Goal: Check status: Check status

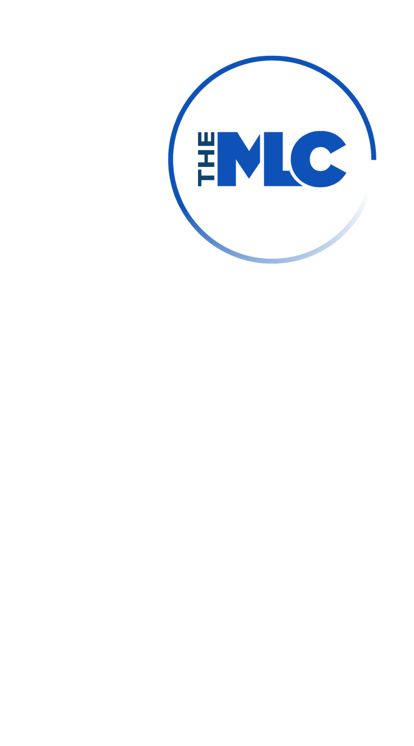
scroll to position [4, 0]
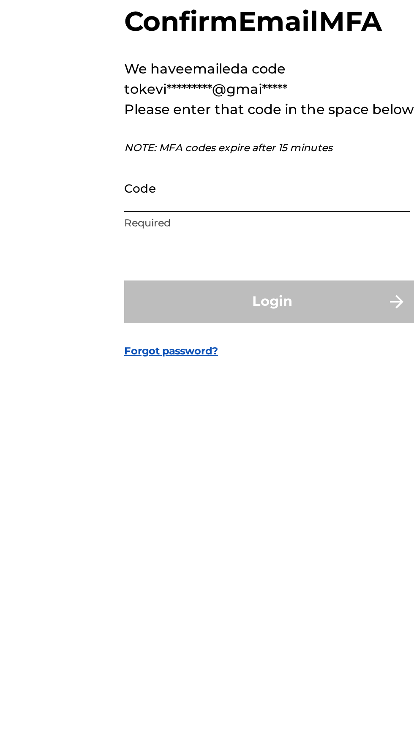
click at [147, 399] on input "Code" at bounding box center [204, 387] width 143 height 24
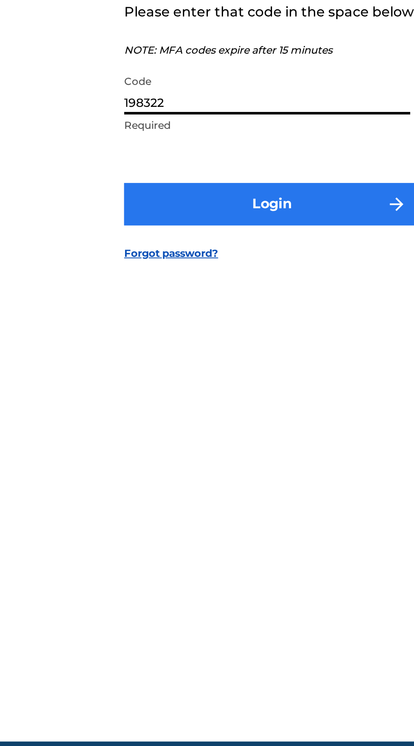
type input "198322"
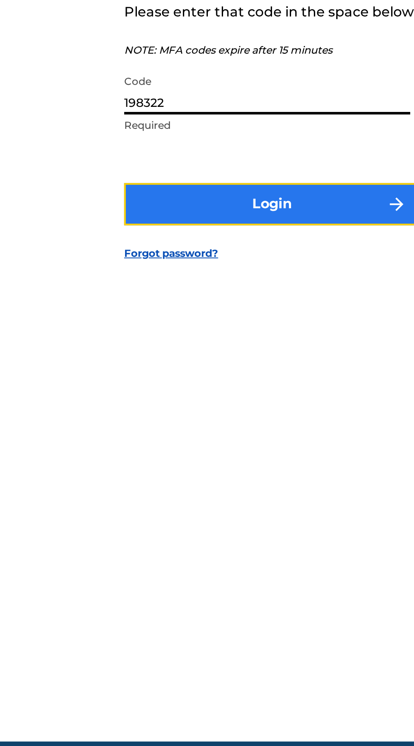
click at [160, 455] on button "Login" at bounding box center [207, 443] width 148 height 21
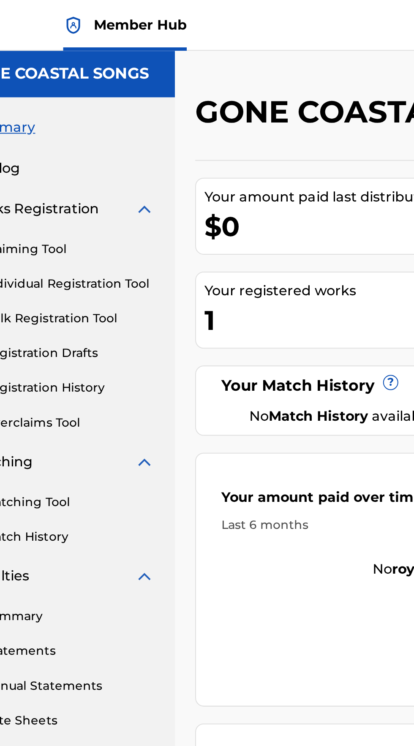
click at [174, 151] on div "1" at bounding box center [211, 159] width 130 height 19
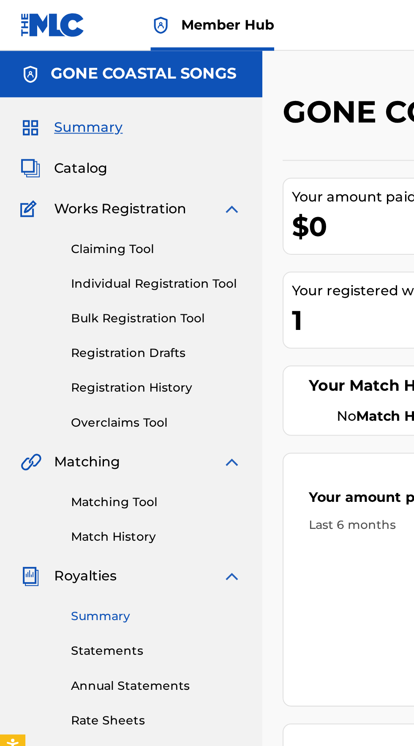
click at [62, 305] on link "Summary" at bounding box center [77, 307] width 85 height 9
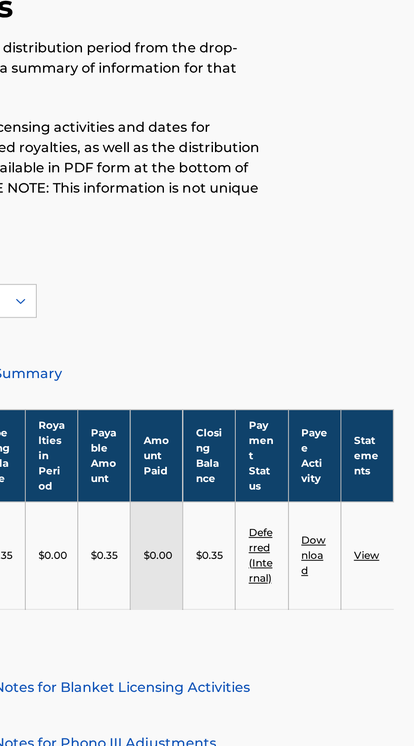
click at [393, 331] on link "View" at bounding box center [390, 330] width 13 height 6
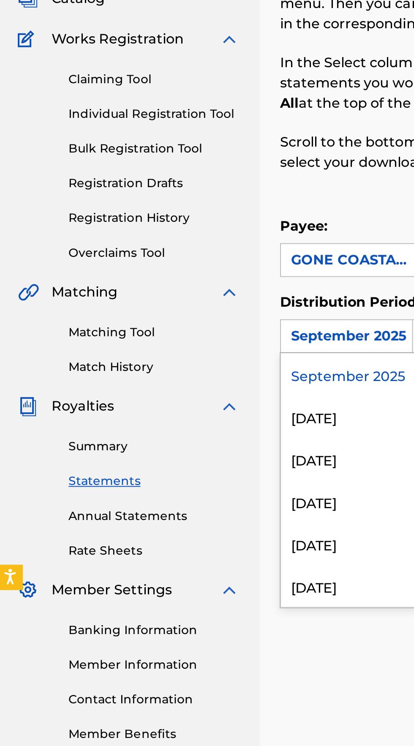
click at [180, 296] on div "[DATE]" at bounding box center [184, 292] width 84 height 21
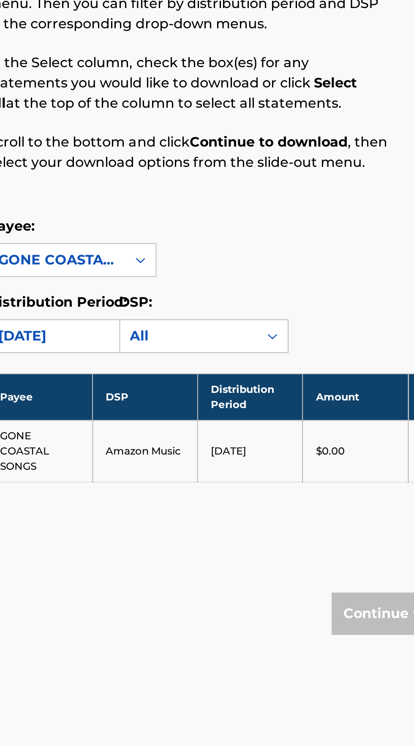
click at [280, 316] on td "[DATE]" at bounding box center [272, 309] width 52 height 31
click at [169, 314] on td "GONE COASTAL SONGS" at bounding box center [167, 309] width 52 height 31
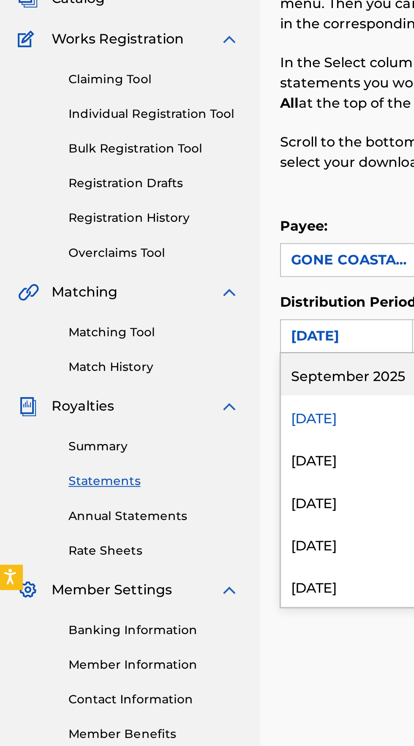
click at [174, 376] on div "[DATE]" at bounding box center [184, 377] width 84 height 21
click at [172, 357] on div "[DATE]" at bounding box center [184, 356] width 84 height 21
click at [174, 337] on div "[DATE]" at bounding box center [184, 334] width 84 height 21
click at [171, 313] on div "[DATE]" at bounding box center [184, 313] width 84 height 21
click at [180, 291] on div "[DATE]" at bounding box center [184, 292] width 84 height 21
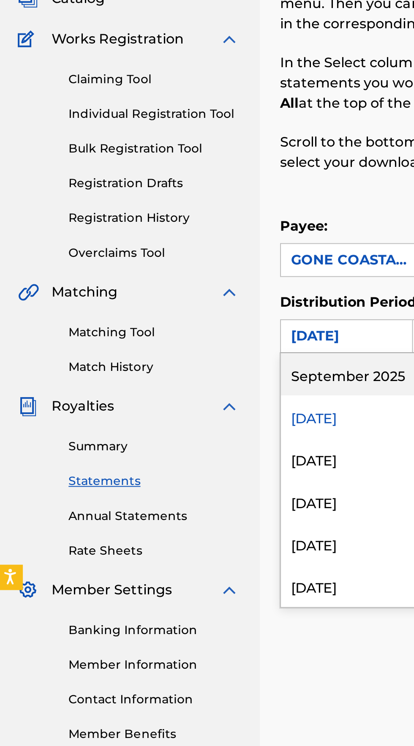
click at [182, 273] on div "September 2025" at bounding box center [184, 271] width 84 height 21
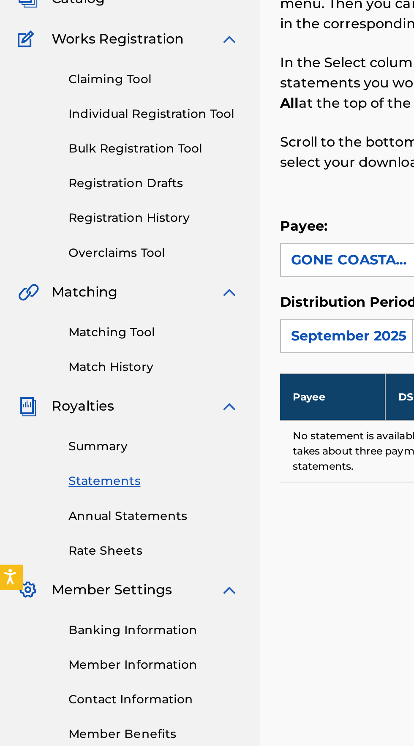
click at [174, 359] on div "Royalty Statements Select your desired payee from the Payee drop-down menu. The…" at bounding box center [272, 240] width 263 height 389
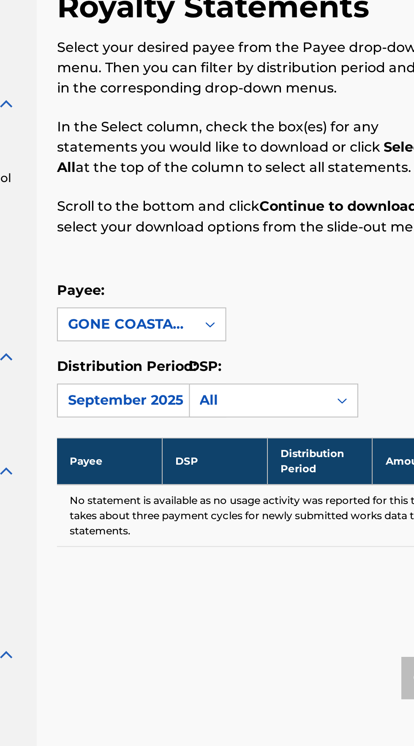
click at [273, 229] on div "Payee: GONE COASTAL SONGS Distribution Period: [DATE] DSP: All" at bounding box center [272, 227] width 263 height 68
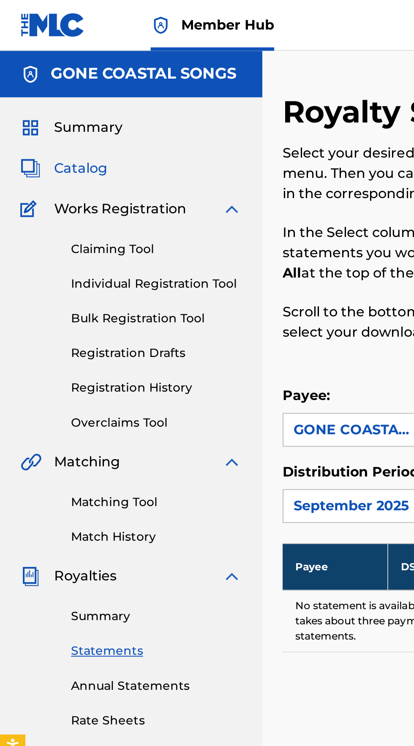
click at [33, 85] on span "Catalog" at bounding box center [40, 84] width 27 height 10
